Goal: Task Accomplishment & Management: Complete application form

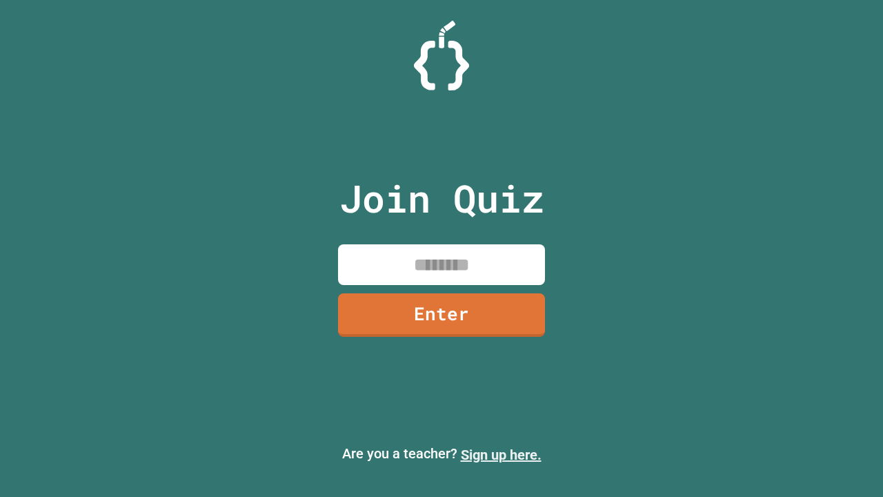
click at [501, 455] on link "Sign up here." at bounding box center [501, 454] width 81 height 17
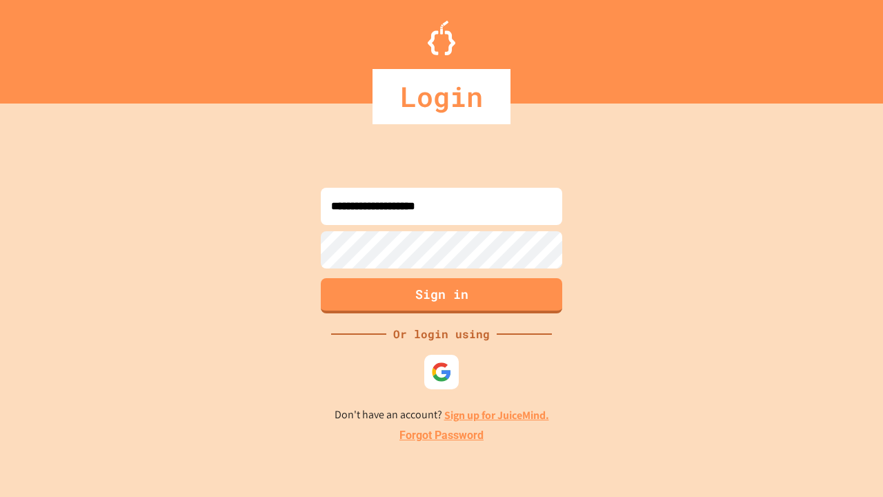
type input "**********"
